Goal: Use online tool/utility: Use online tool/utility

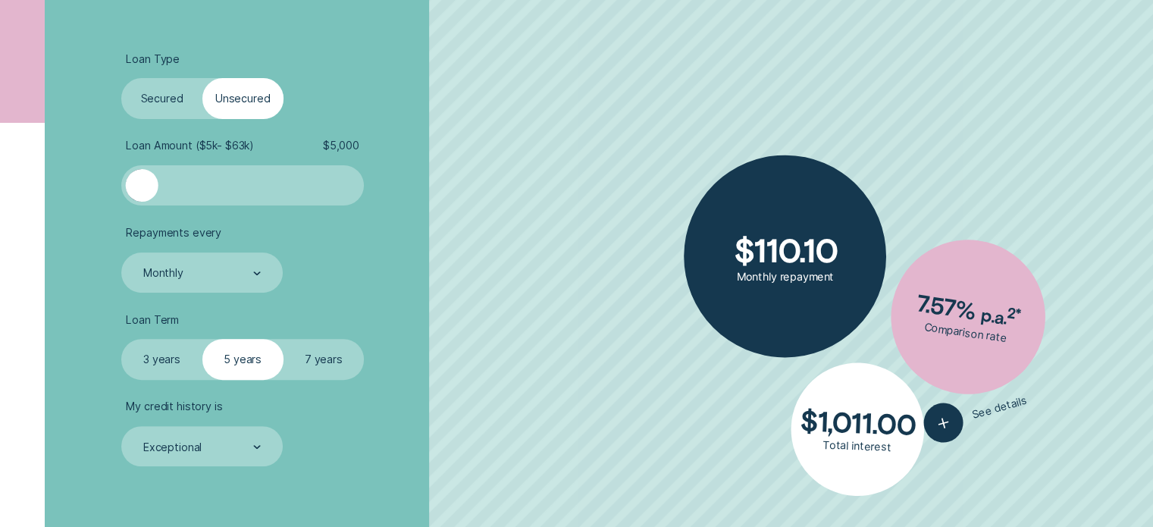
scroll to position [453, 0]
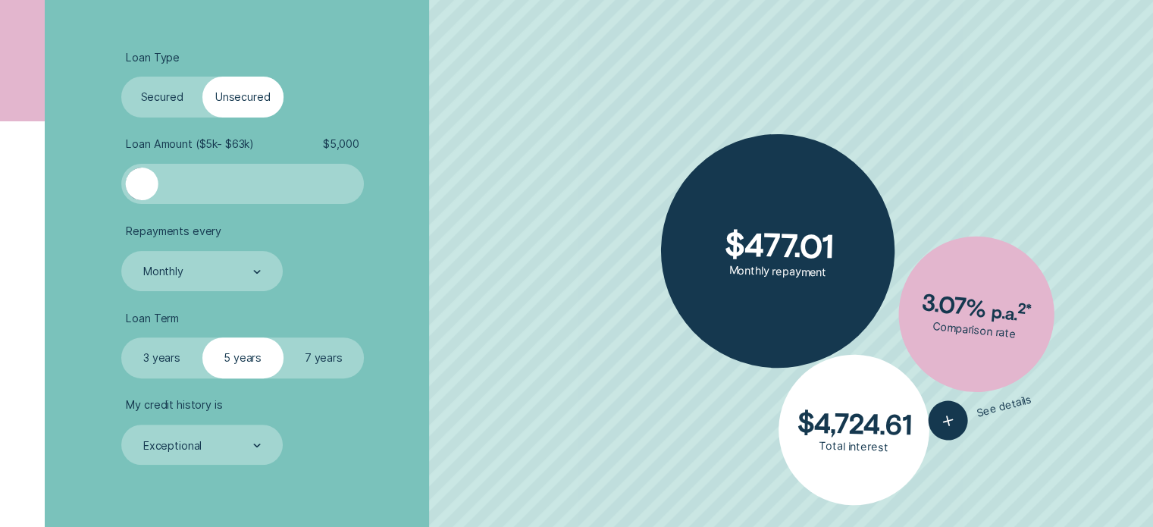
drag, startPoint x: 146, startPoint y: 193, endPoint x: 124, endPoint y: 236, distance: 48.8
click at [124, 236] on ul "Loan Type Select Loan Type Secured Unsecured Loan Amount ( $5k - $63k ) $ 5,000…" at bounding box center [306, 258] width 371 height 415
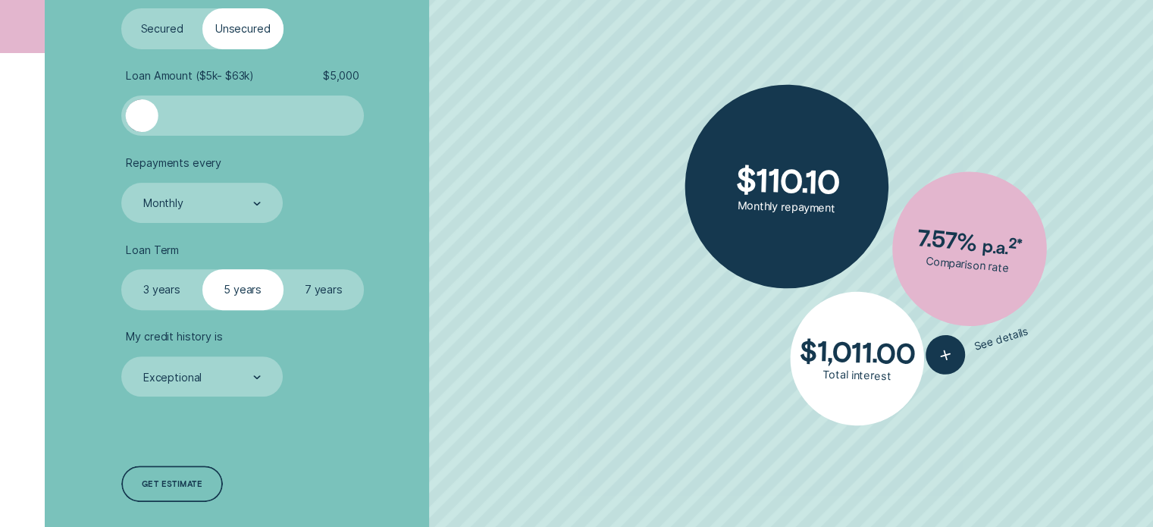
scroll to position [528, 0]
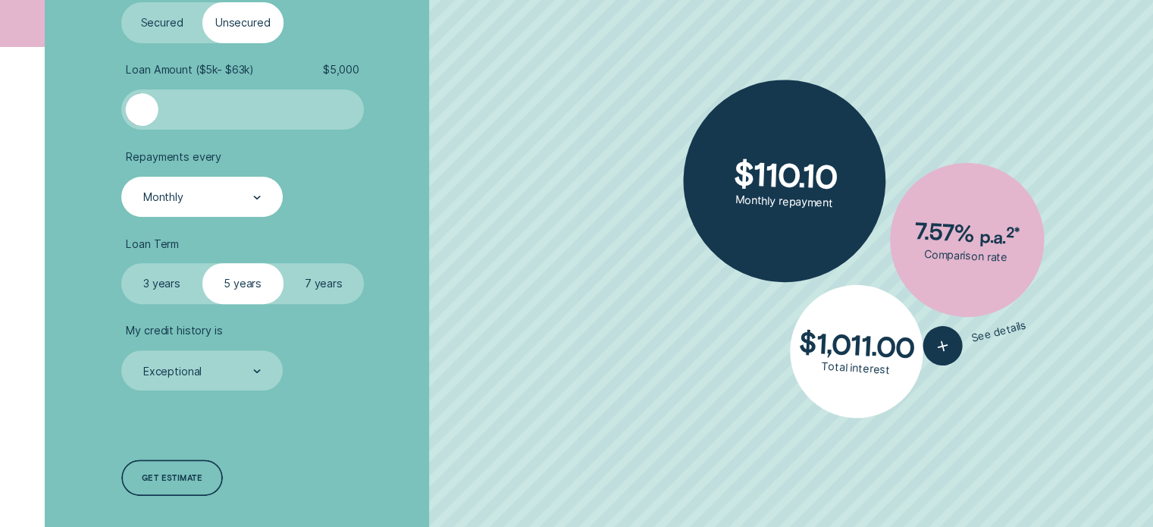
click at [195, 203] on div "Monthly" at bounding box center [201, 196] width 119 height 15
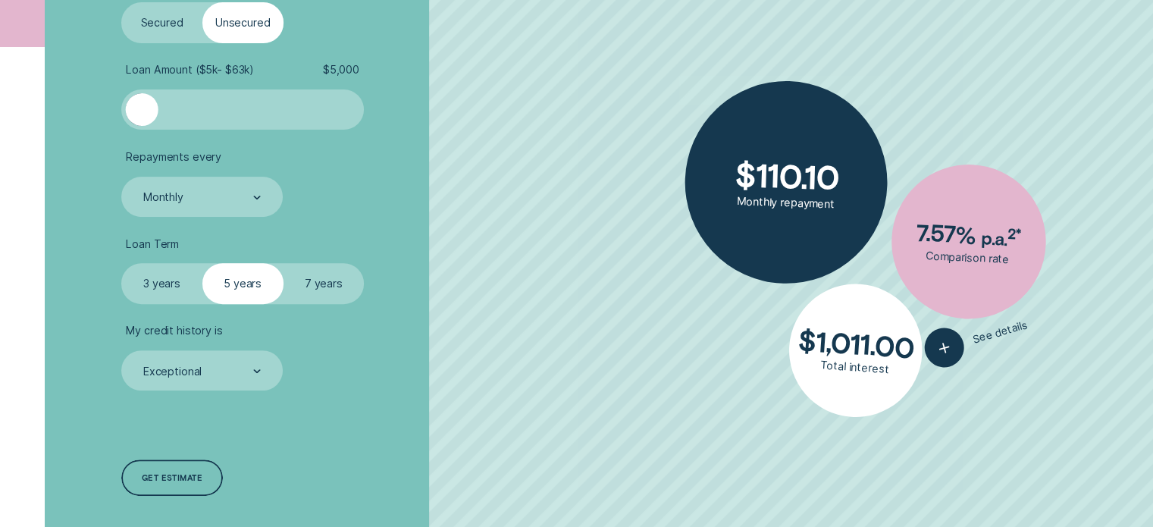
click at [261, 151] on ul "Loan Type Select Loan Type Secured Unsecured Loan Amount ( $5k - $63k ) $ 5,000…" at bounding box center [306, 184] width 371 height 415
click at [164, 39] on label "Secured" at bounding box center [161, 22] width 81 height 40
click at [121, 2] on input "Secured" at bounding box center [121, 2] width 0 height 0
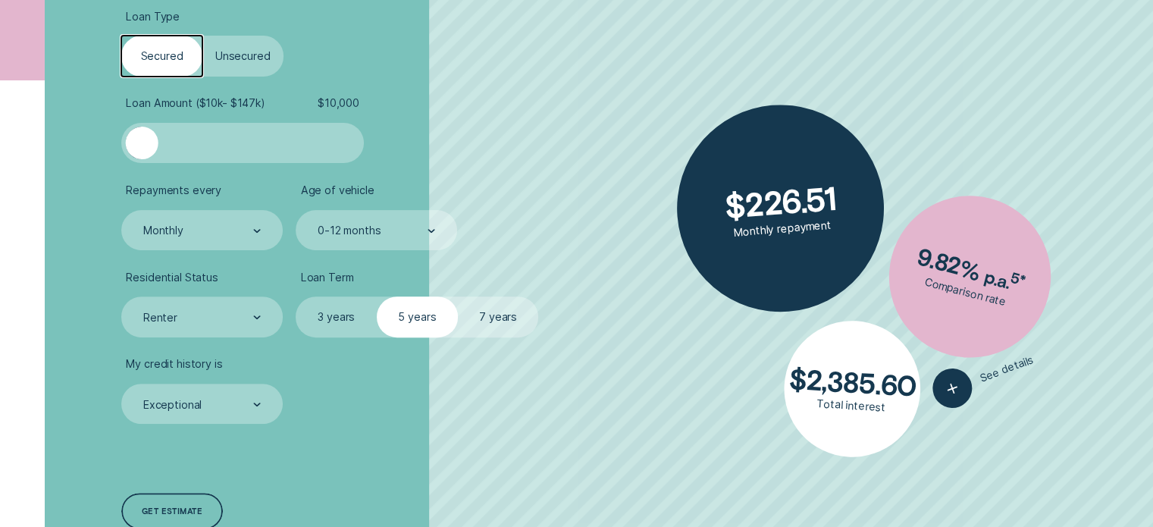
scroll to position [494, 0]
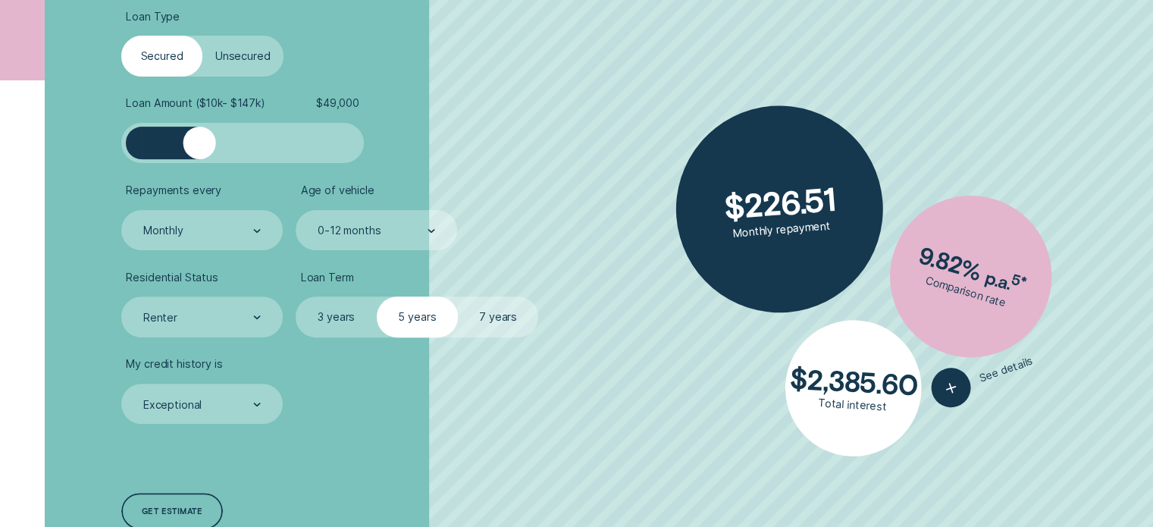
click at [199, 146] on div at bounding box center [243, 143] width 202 height 33
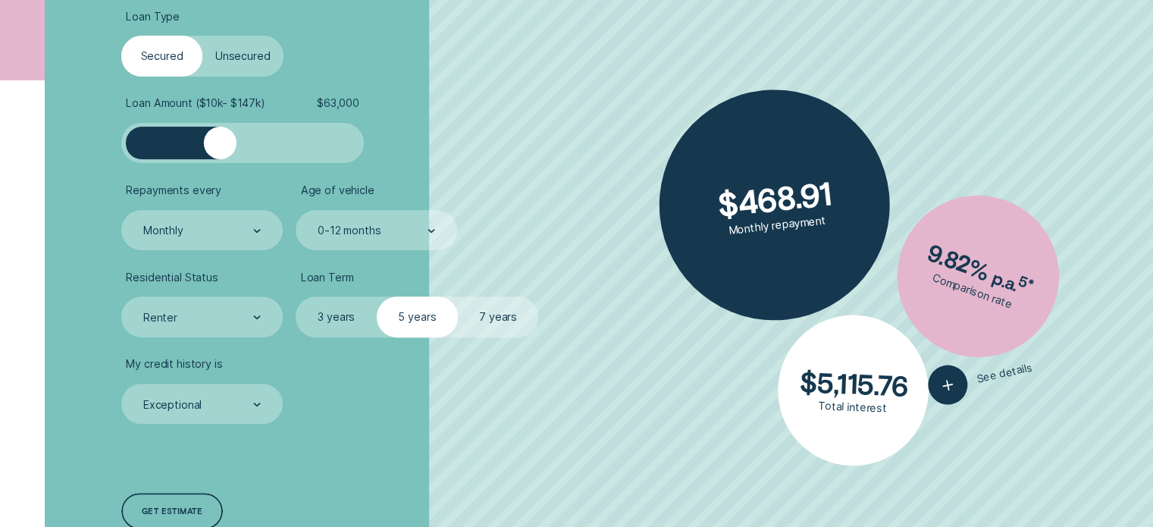
drag, startPoint x: 202, startPoint y: 139, endPoint x: 220, endPoint y: 143, distance: 18.8
click at [220, 143] on div at bounding box center [220, 143] width 33 height 33
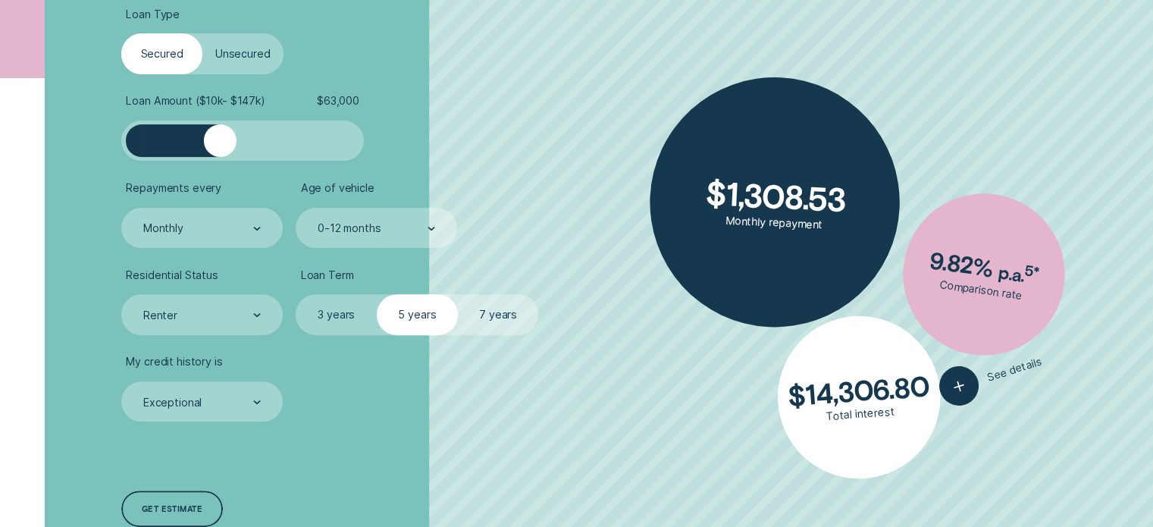
scroll to position [512, 0]
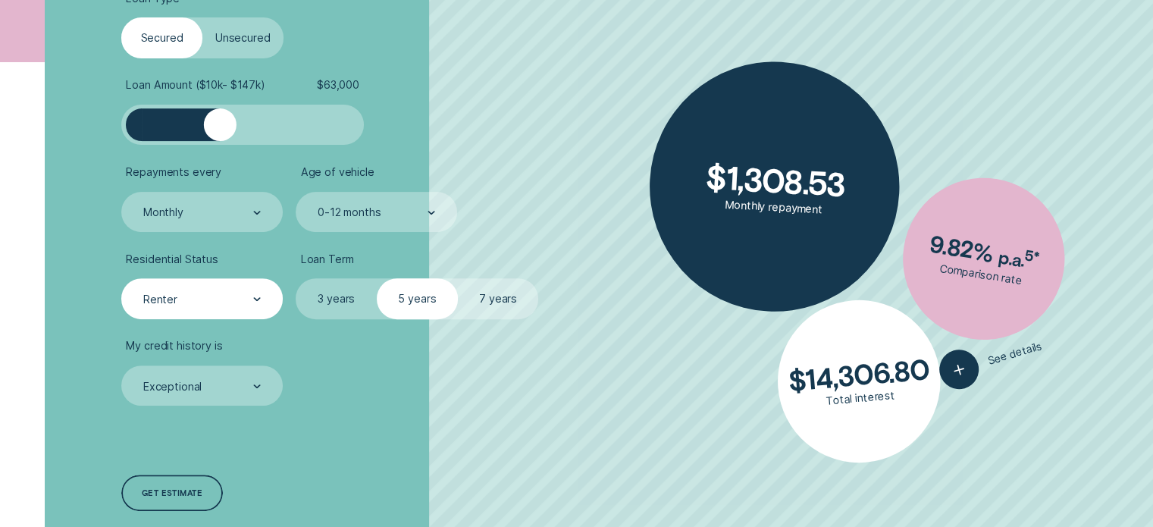
click at [267, 296] on div "Renter" at bounding box center [201, 298] width 161 height 40
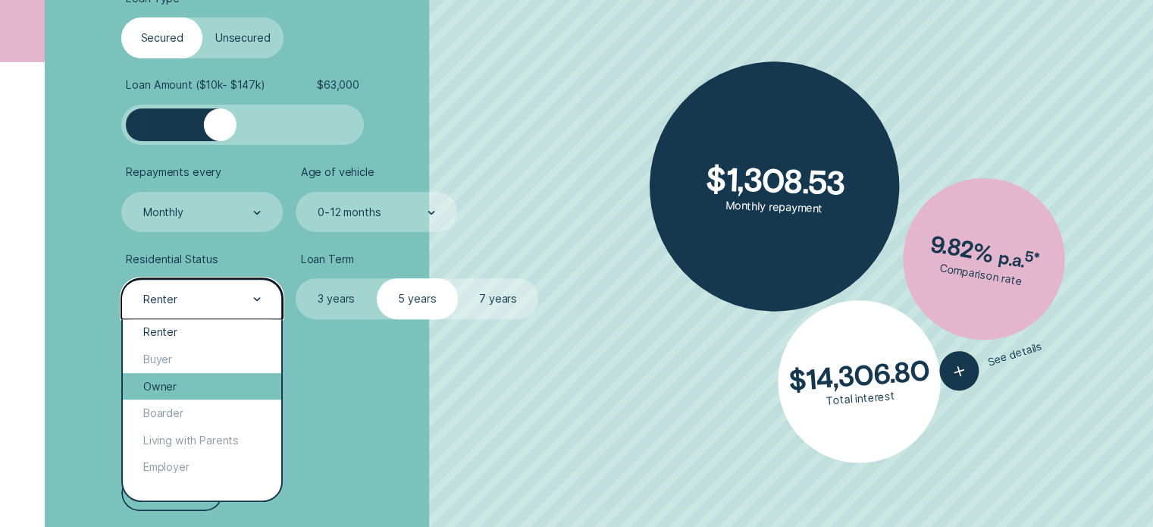
click at [197, 386] on div "Owner" at bounding box center [202, 386] width 158 height 27
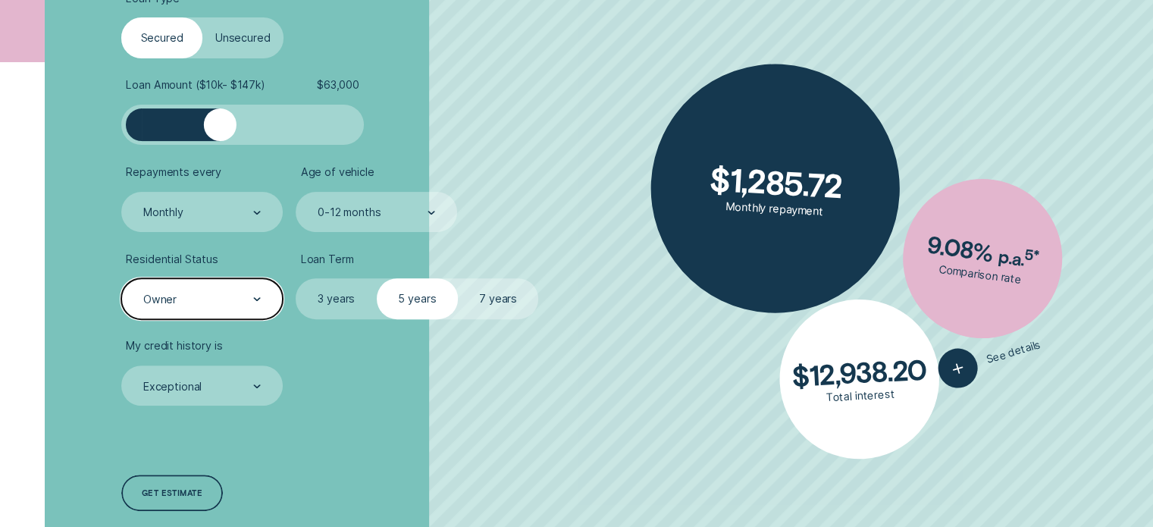
click at [206, 308] on div "Owner" at bounding box center [201, 298] width 161 height 40
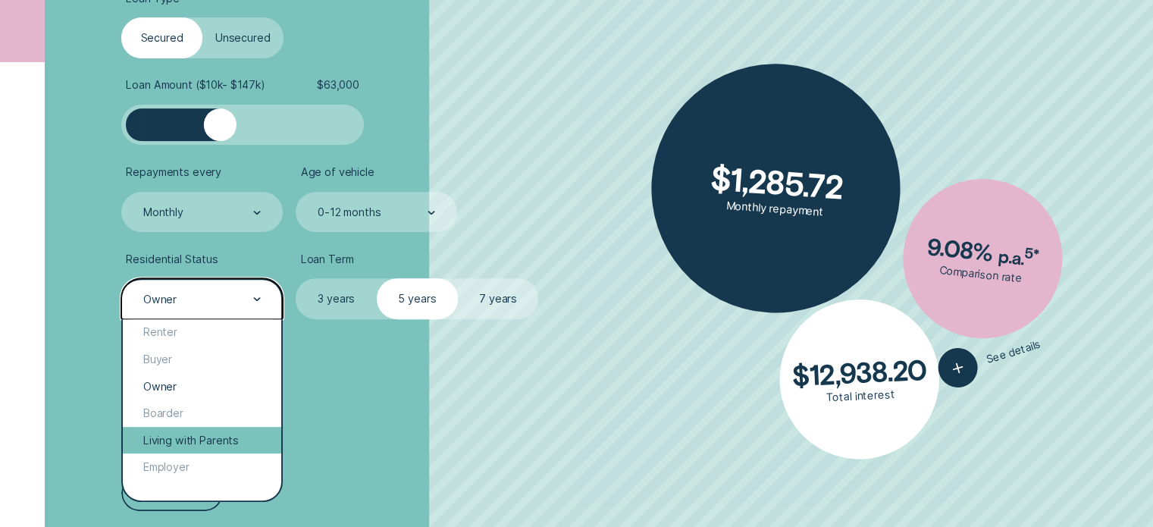
click at [230, 440] on div "Living with Parents" at bounding box center [202, 440] width 158 height 27
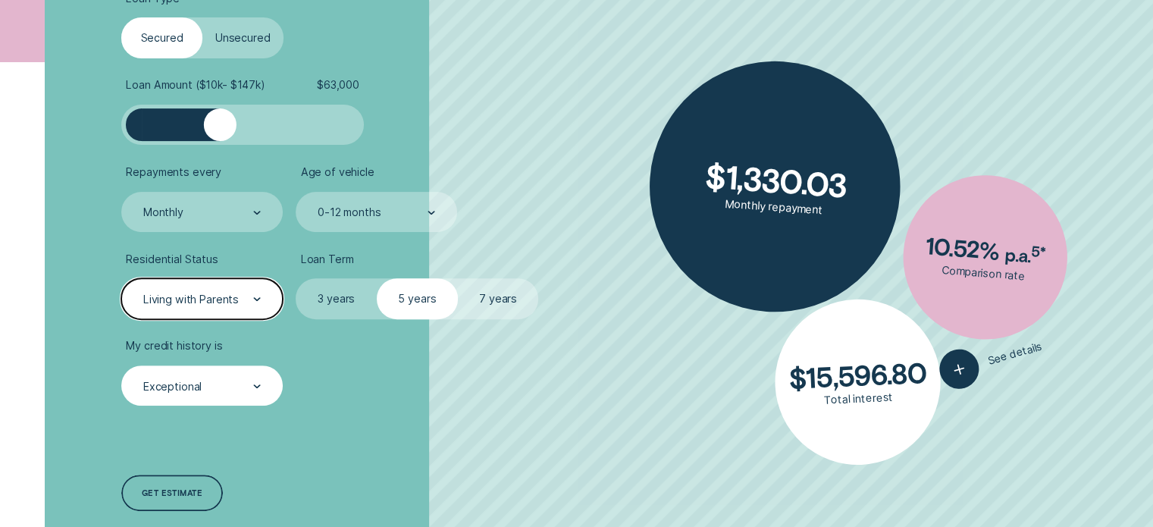
click at [230, 390] on div "Exceptional" at bounding box center [201, 386] width 119 height 15
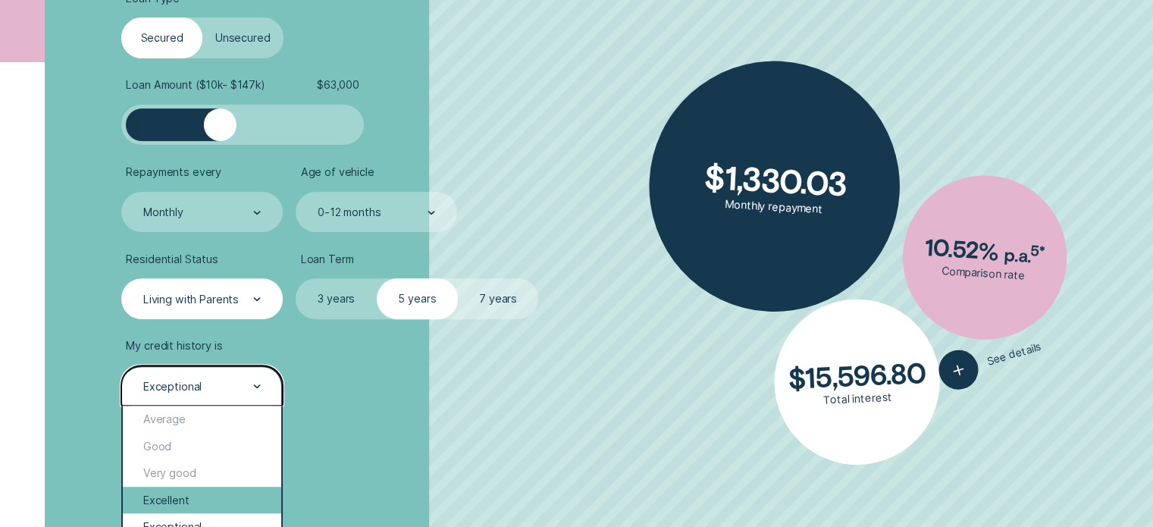
click at [191, 494] on div "Excellent" at bounding box center [202, 500] width 158 height 27
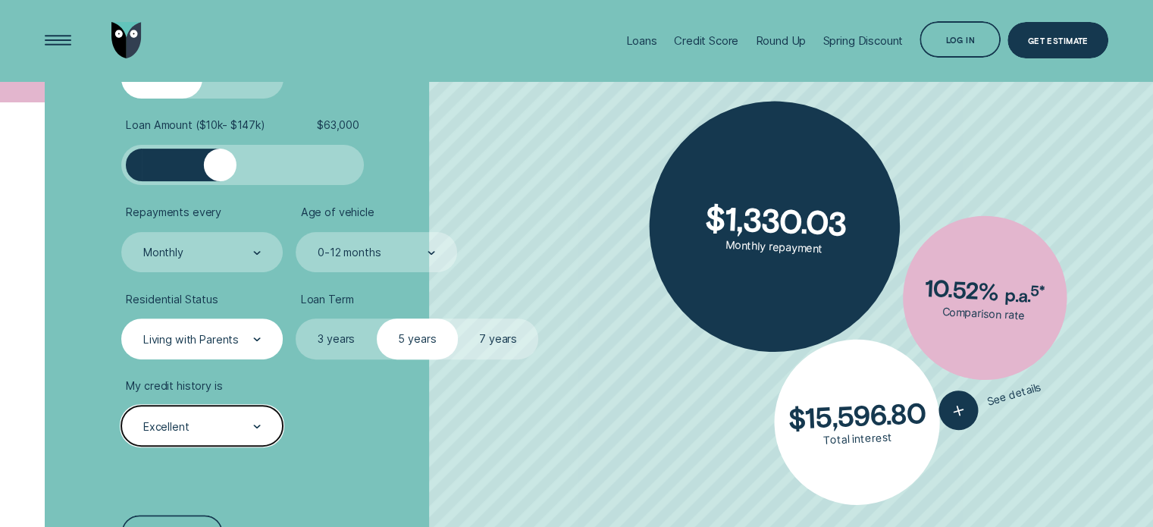
scroll to position [470, 0]
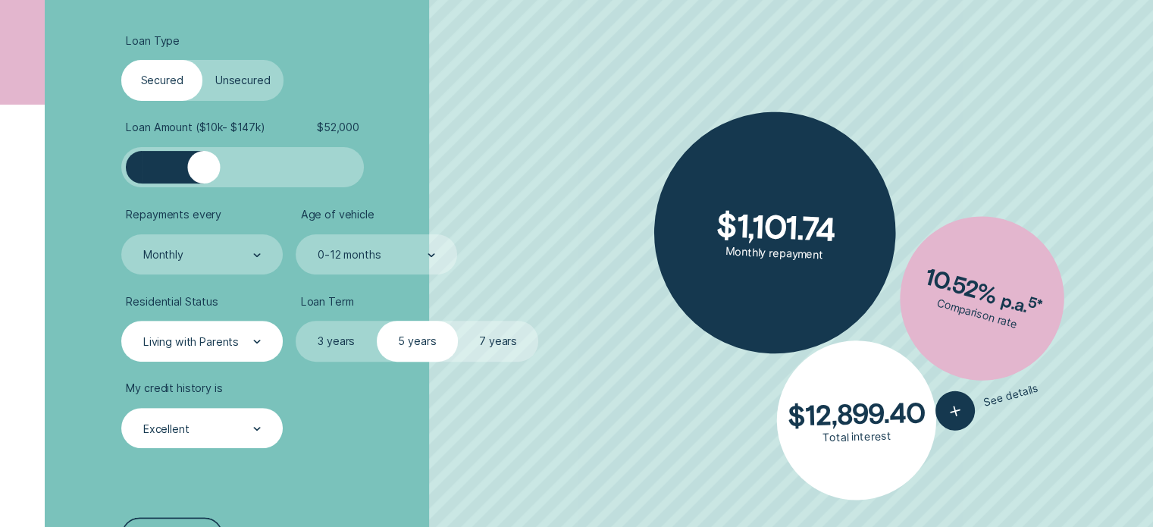
drag, startPoint x: 217, startPoint y: 154, endPoint x: 204, endPoint y: 171, distance: 21.1
click at [204, 171] on div at bounding box center [203, 167] width 33 height 33
click at [346, 359] on label "3 years" at bounding box center [336, 341] width 81 height 40
click at [296, 321] on input "3 years" at bounding box center [296, 321] width 0 height 0
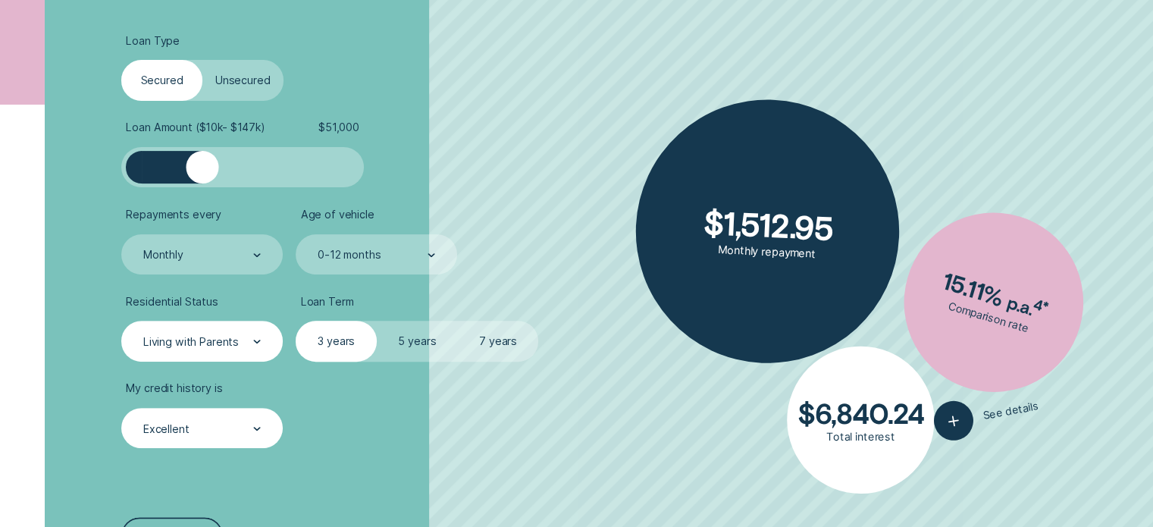
click at [202, 163] on div at bounding box center [202, 167] width 33 height 33
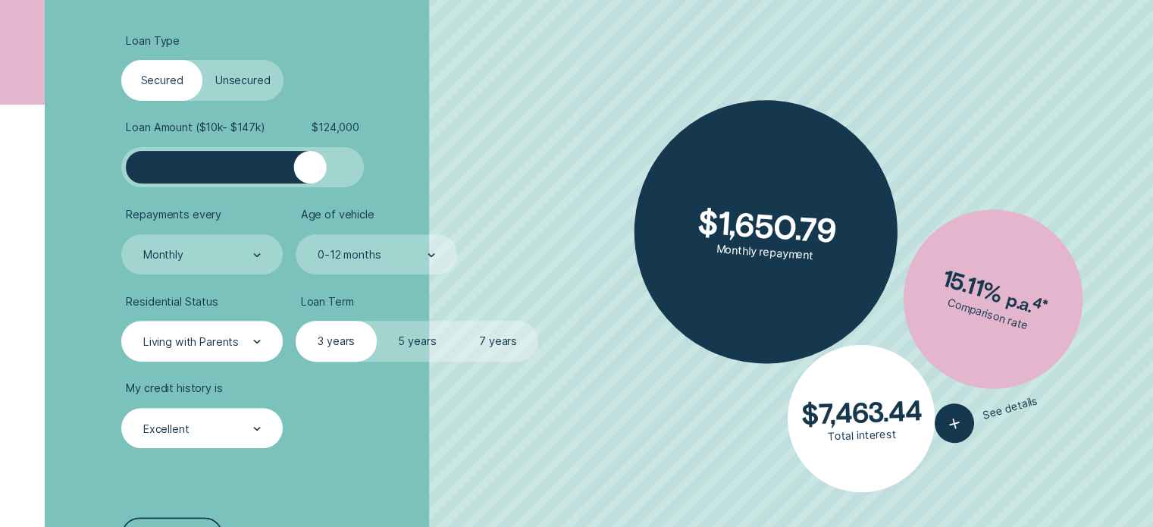
drag, startPoint x: 202, startPoint y: 163, endPoint x: 309, endPoint y: 195, distance: 112.2
click at [309, 195] on ul "Loan Type Select Loan Type Secured Unsecured Loan Amount ( $10k - $147k ) $ 124…" at bounding box center [306, 241] width 371 height 415
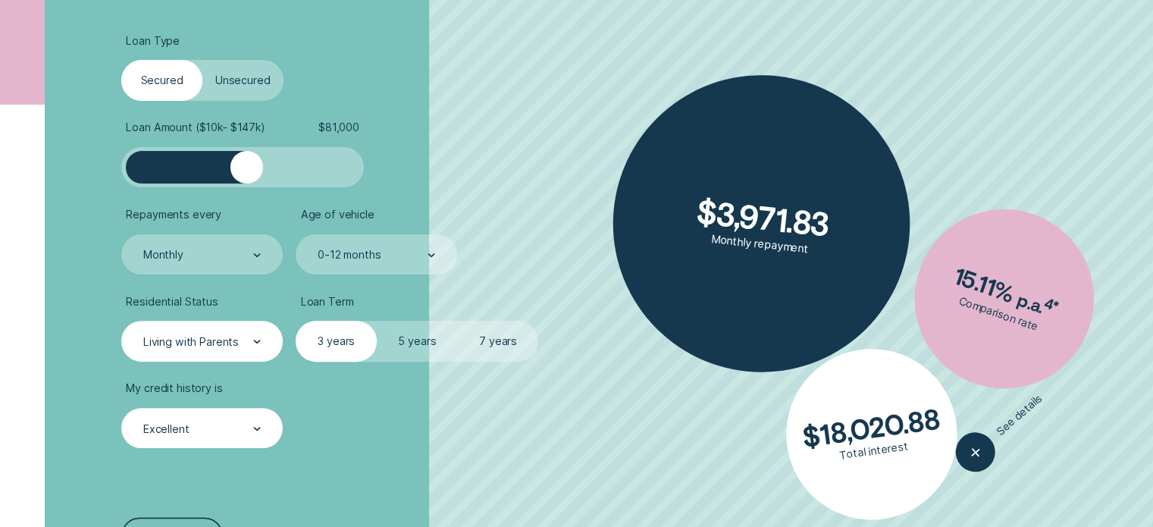
drag, startPoint x: 299, startPoint y: 169, endPoint x: 247, endPoint y: 166, distance: 51.6
click at [247, 166] on div at bounding box center [246, 167] width 33 height 33
